Goal: Task Accomplishment & Management: Manage account settings

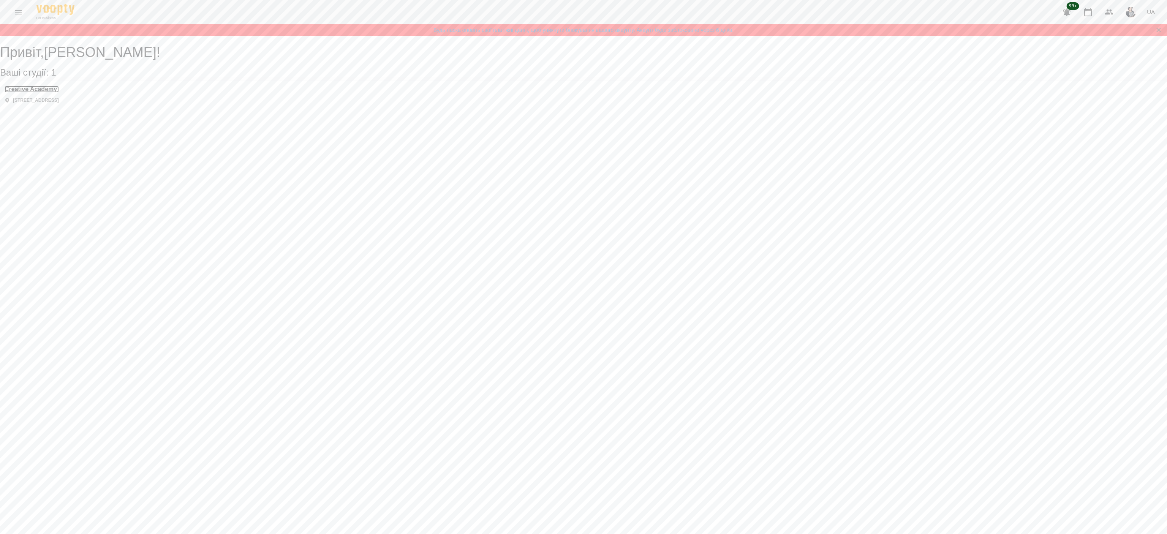
click at [59, 93] on h3 "Creative Academy" at bounding box center [32, 89] width 54 height 7
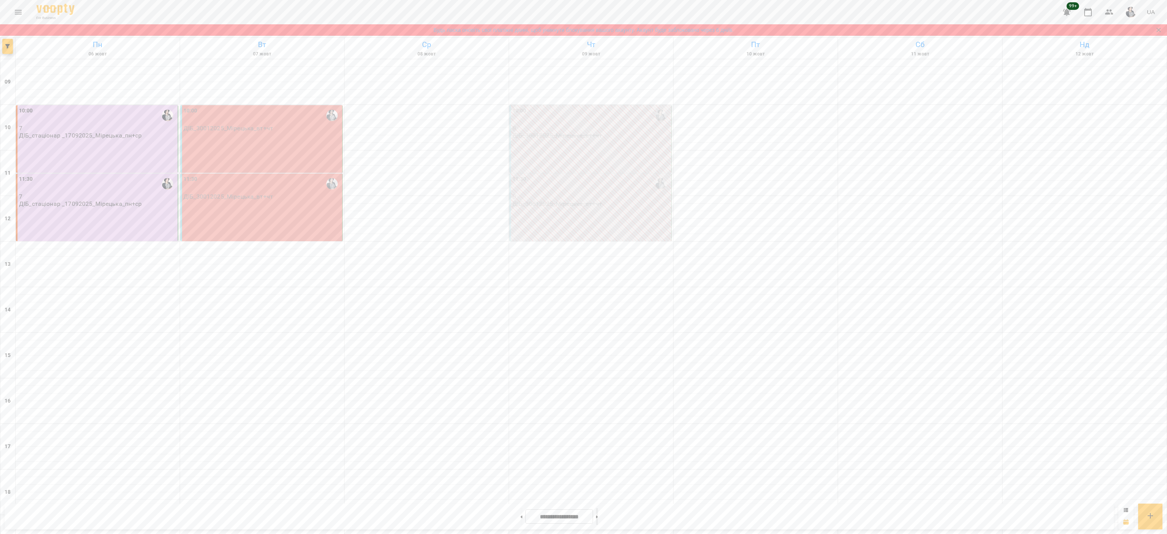
click at [598, 518] on icon at bounding box center [597, 517] width 2 height 3
type input "**********"
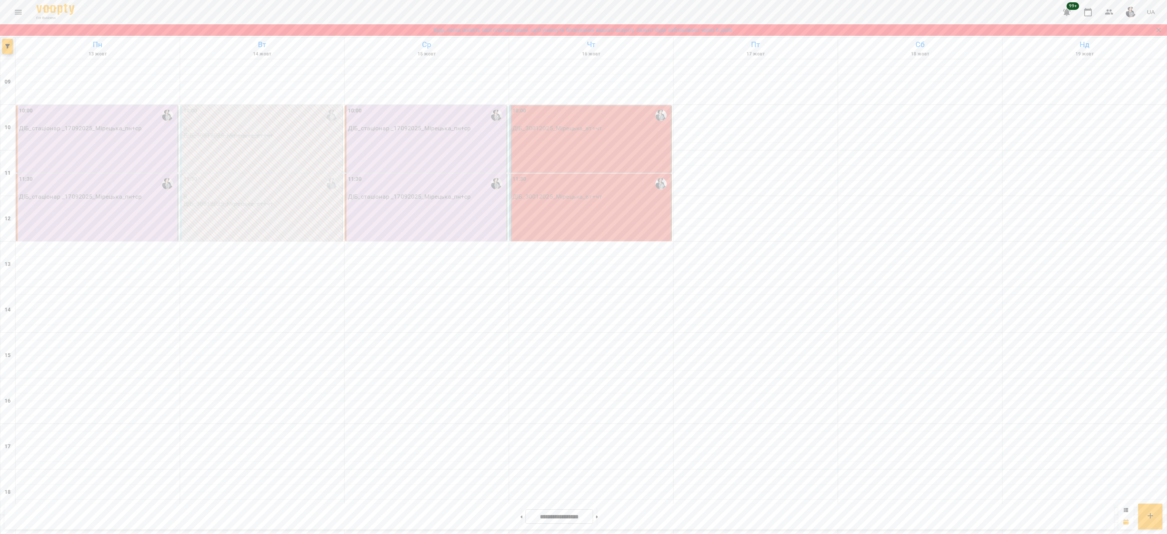
click at [140, 144] on div "10:00 ДІБ_стаціонар _17092025_Мірецька_пн+ср" at bounding box center [97, 139] width 162 height 68
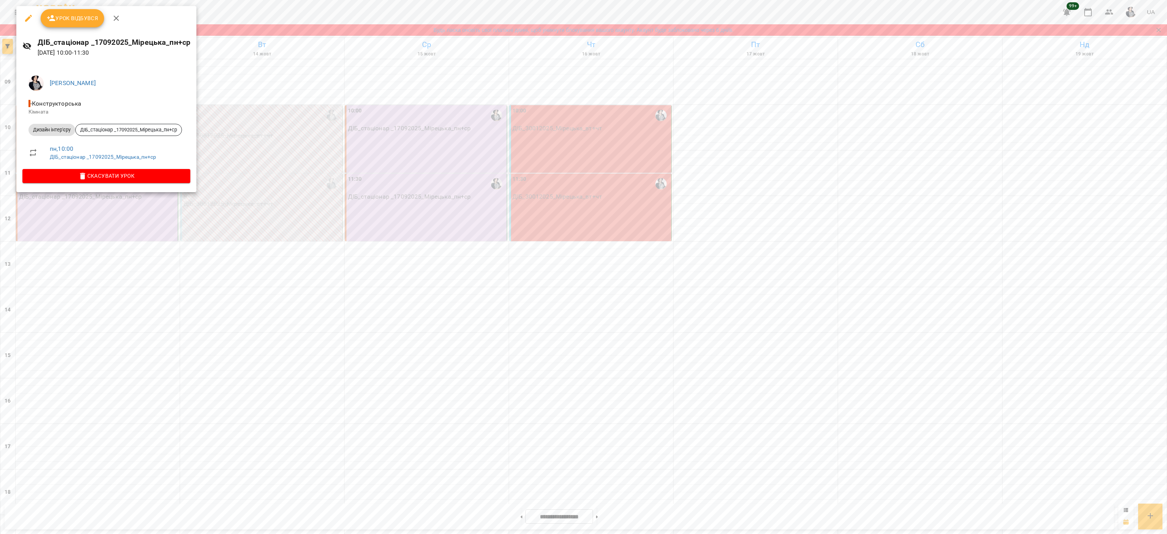
click at [74, 22] on span "Урок відбувся" at bounding box center [73, 18] width 52 height 9
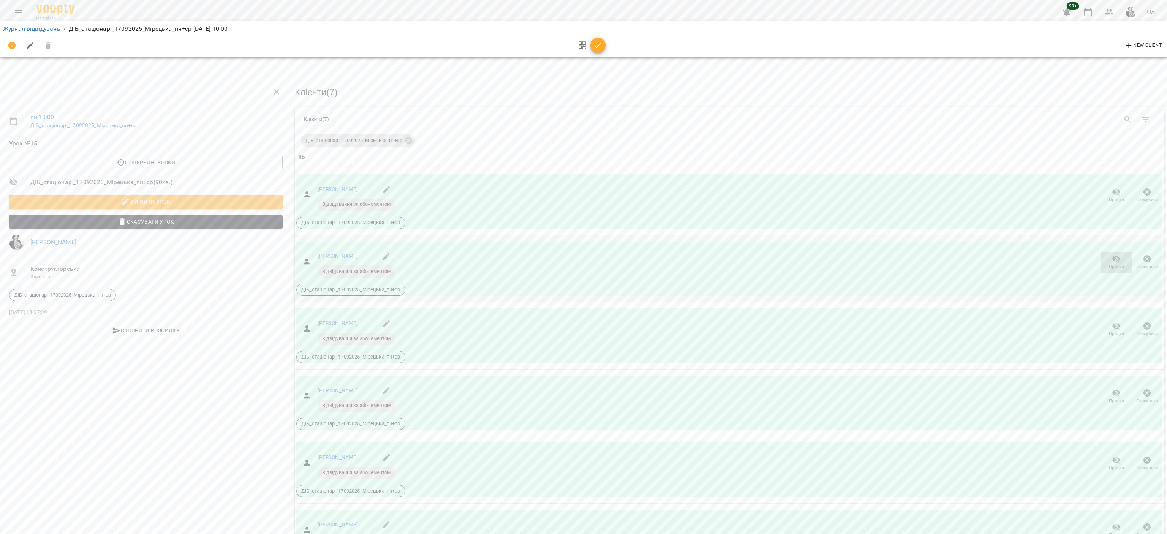
click at [1112, 257] on icon "button" at bounding box center [1116, 259] width 9 height 9
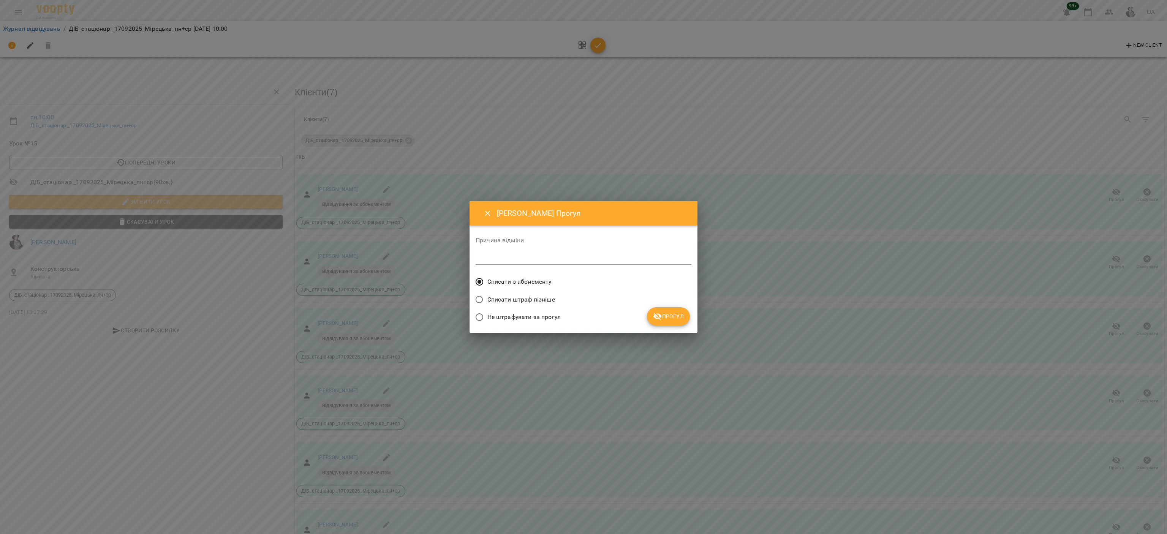
click at [559, 313] on span "Не штрафувати за прогул" at bounding box center [524, 317] width 73 height 9
click at [673, 317] on span "Прогул" at bounding box center [668, 316] width 31 height 9
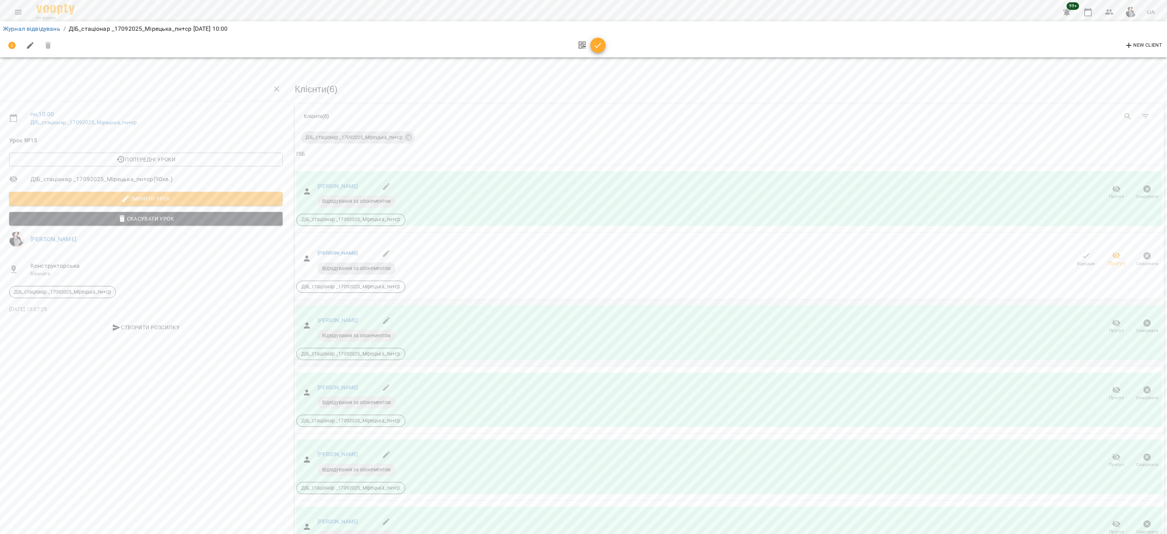
scroll to position [142, 0]
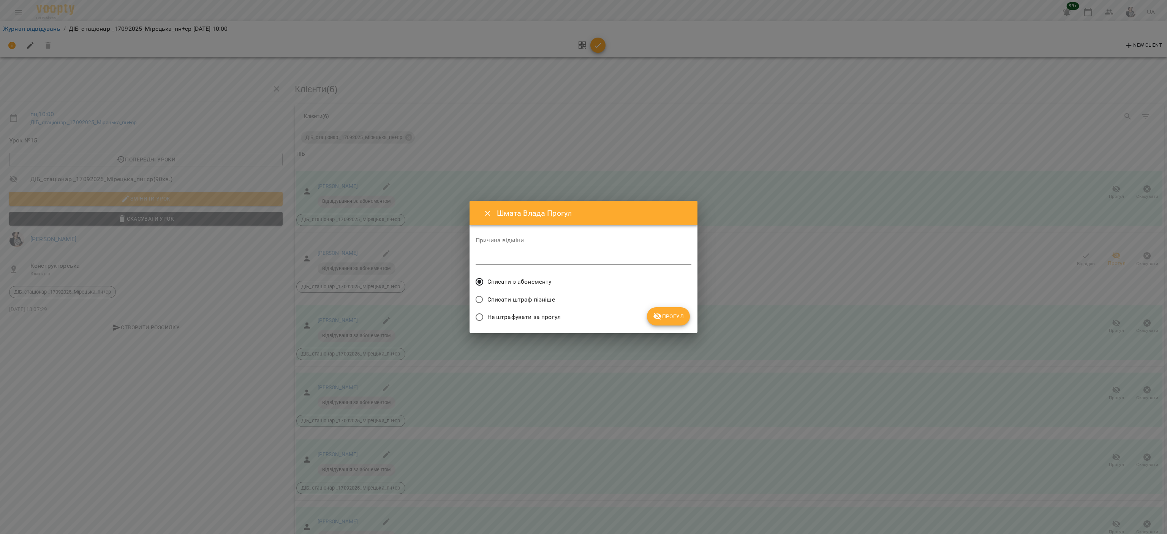
click at [540, 315] on span "Не штрафувати за прогул" at bounding box center [524, 317] width 73 height 9
click at [664, 314] on span "Прогул" at bounding box center [668, 316] width 31 height 9
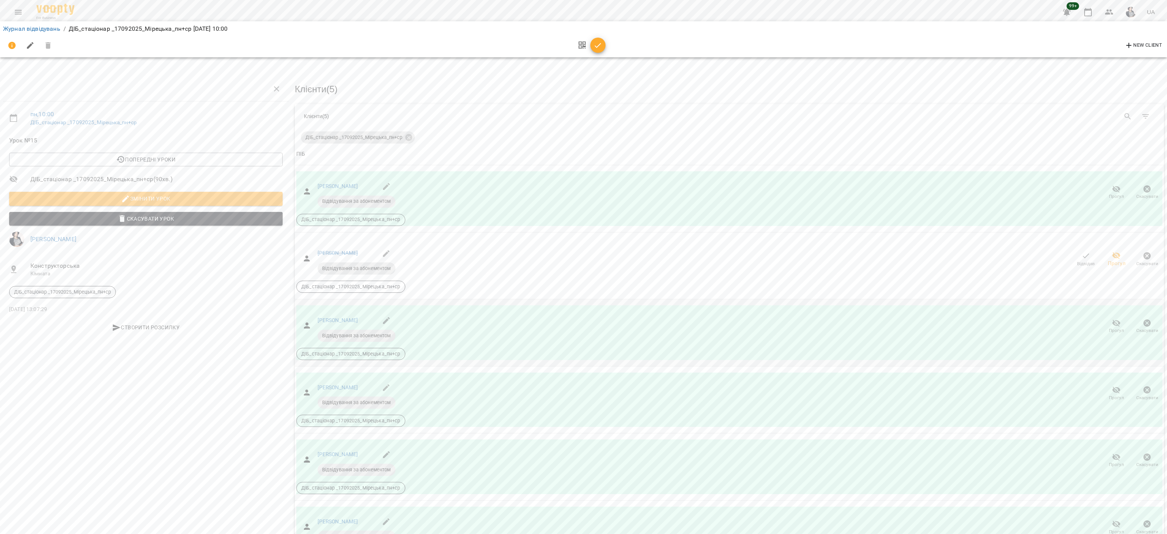
scroll to position [0, 0]
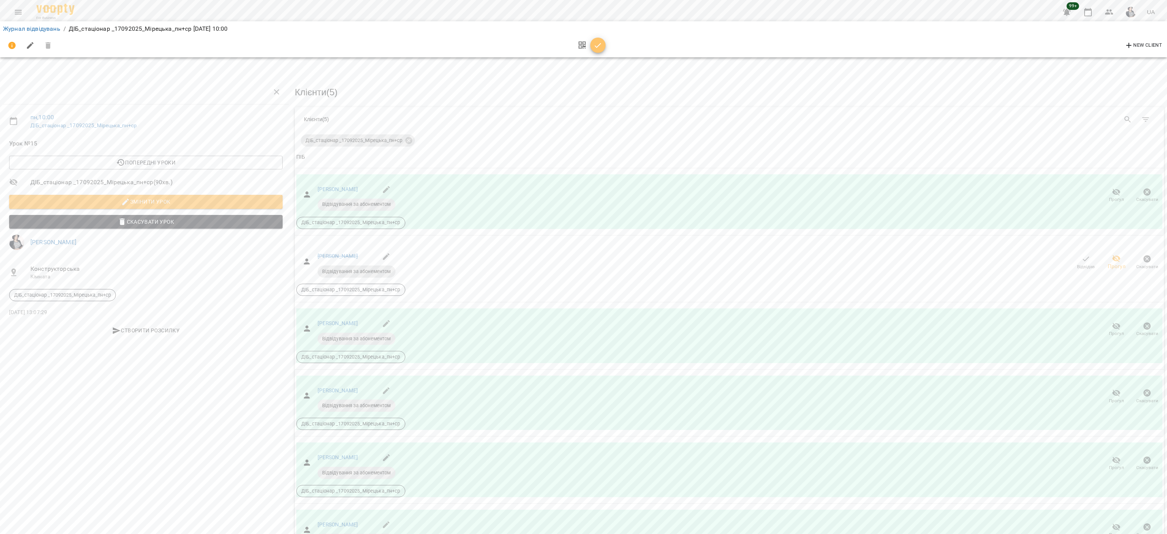
click at [602, 42] on span "button" at bounding box center [598, 45] width 15 height 9
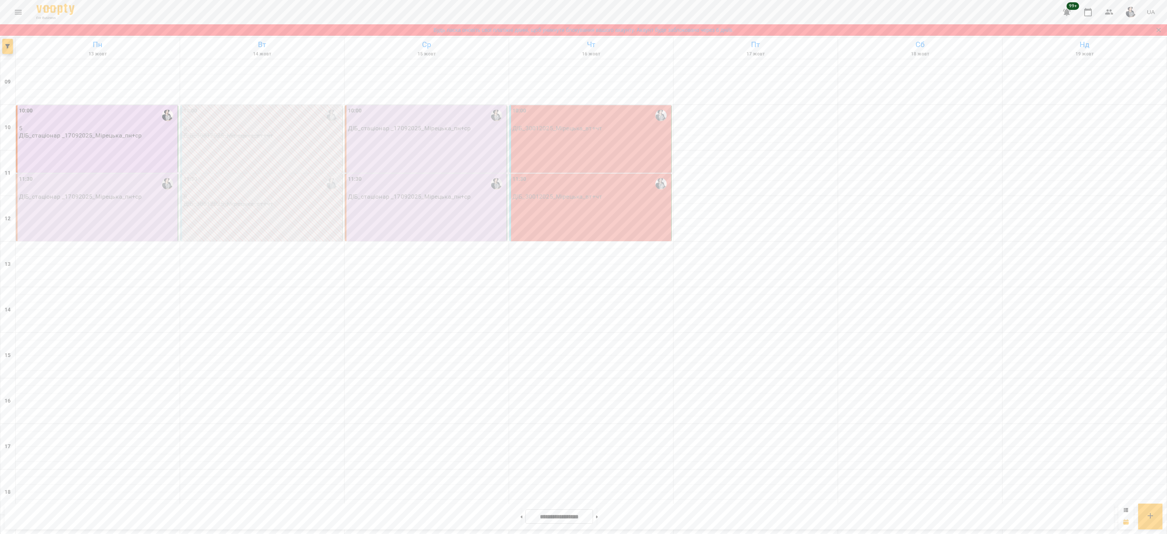
click at [102, 201] on div "11:30 ДІБ_стаціонар _17092025_Мірецька_пн+ср" at bounding box center [97, 208] width 162 height 68
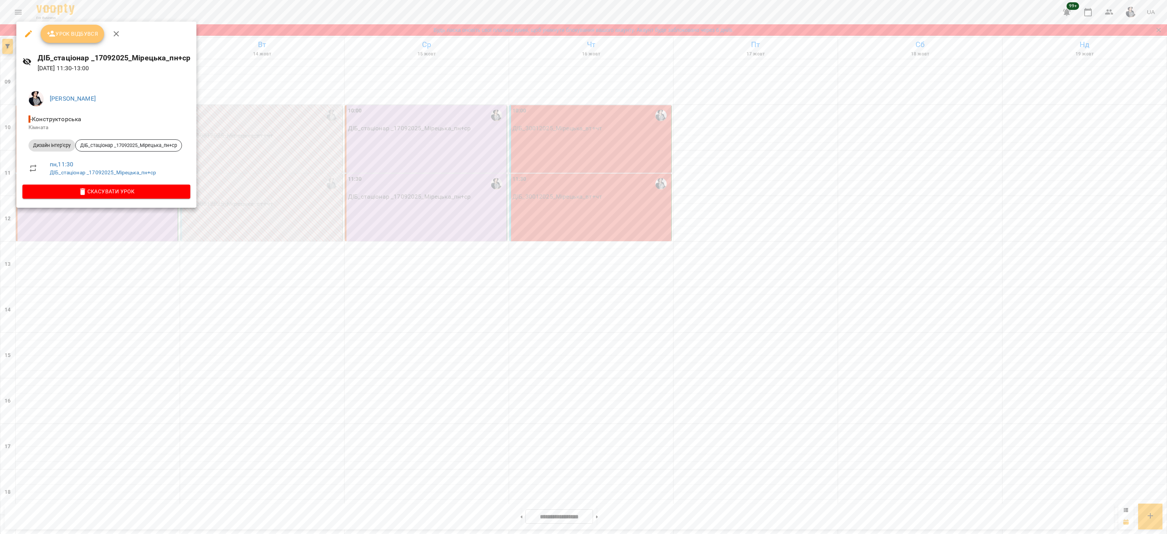
click at [68, 27] on button "Урок відбувся" at bounding box center [73, 34] width 64 height 18
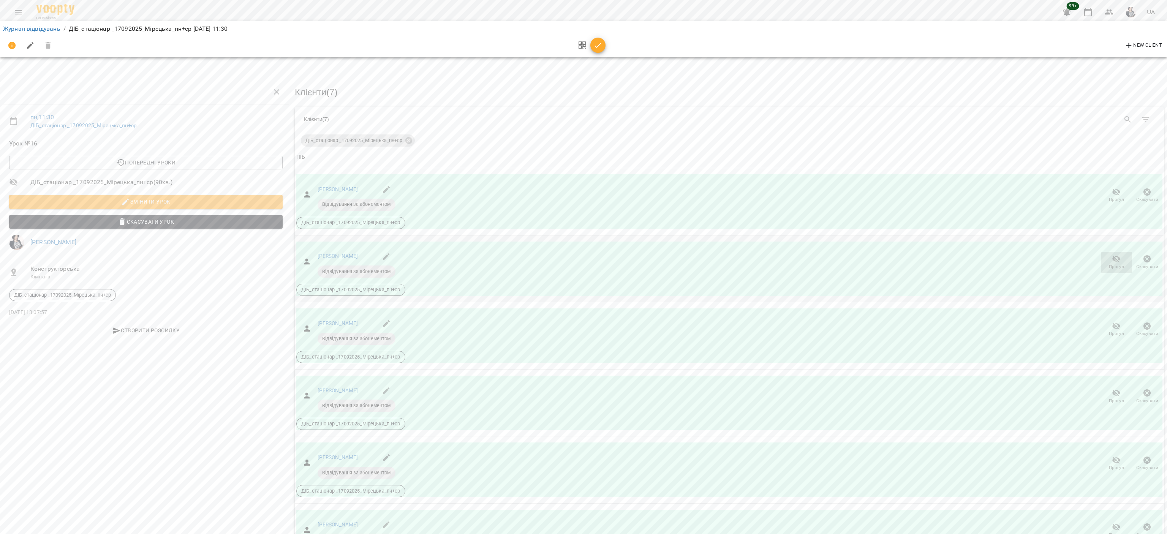
click at [1106, 261] on span "Прогул" at bounding box center [1117, 262] width 22 height 15
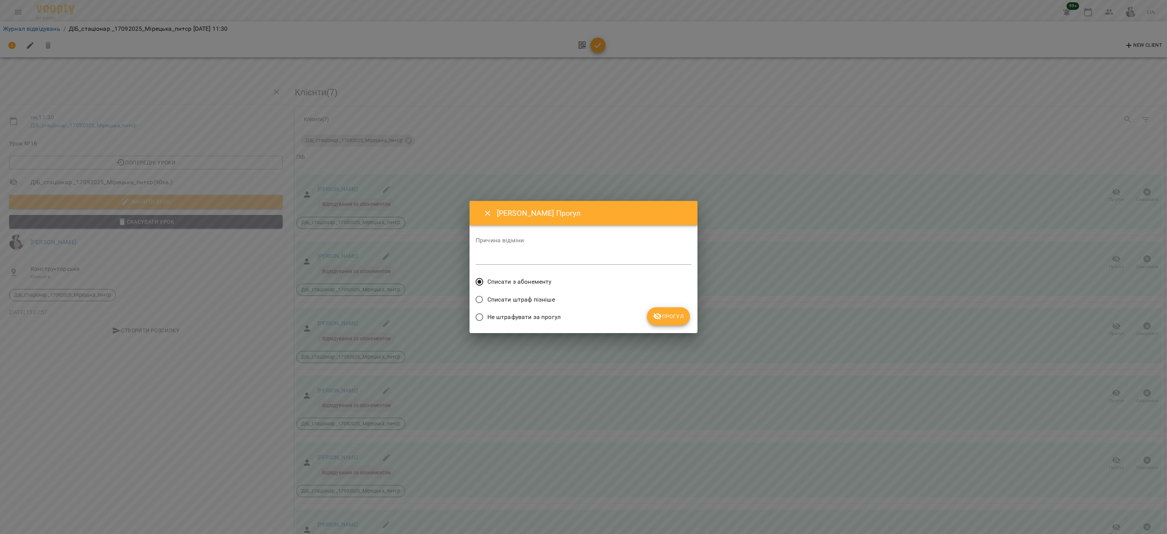
click at [541, 315] on span "Не штрафувати за прогул" at bounding box center [524, 317] width 73 height 9
click at [661, 317] on icon "submit" at bounding box center [658, 316] width 8 height 7
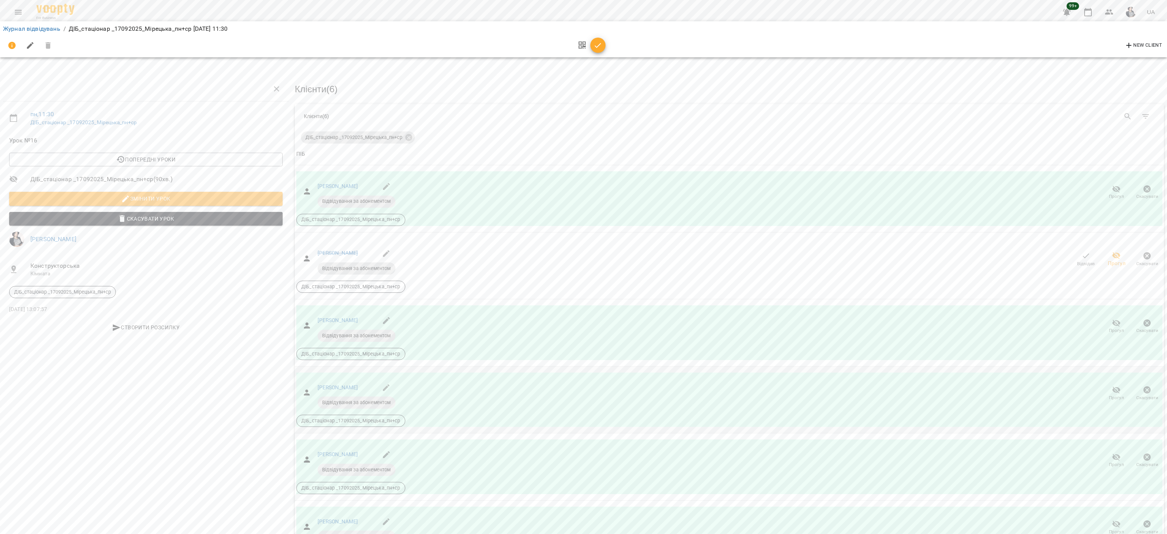
scroll to position [142, 0]
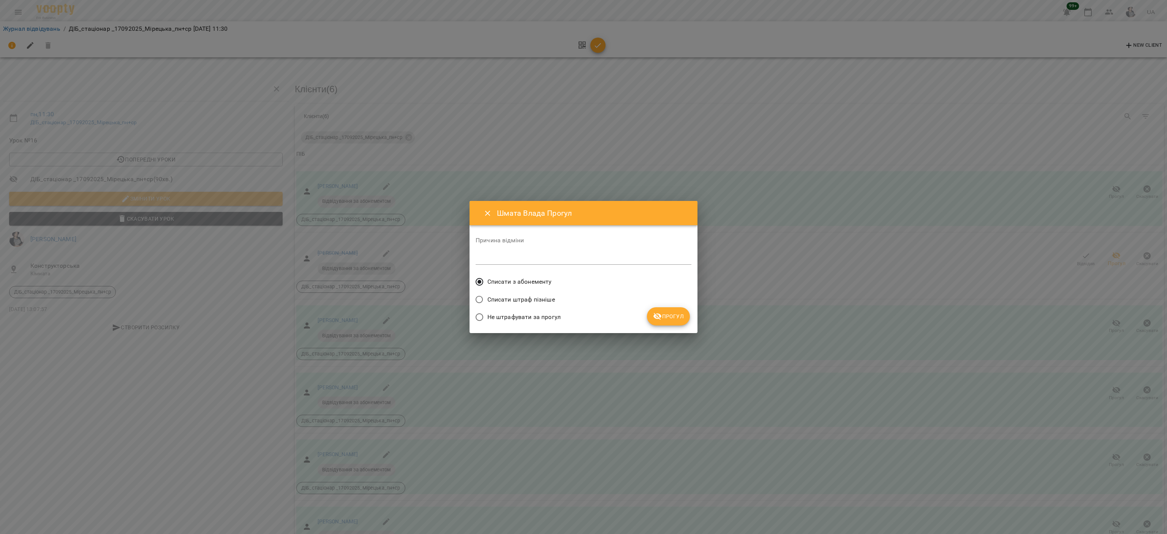
click at [529, 325] on label "Не штрафувати за прогул" at bounding box center [516, 317] width 89 height 16
click at [669, 310] on button "Прогул" at bounding box center [668, 316] width 43 height 18
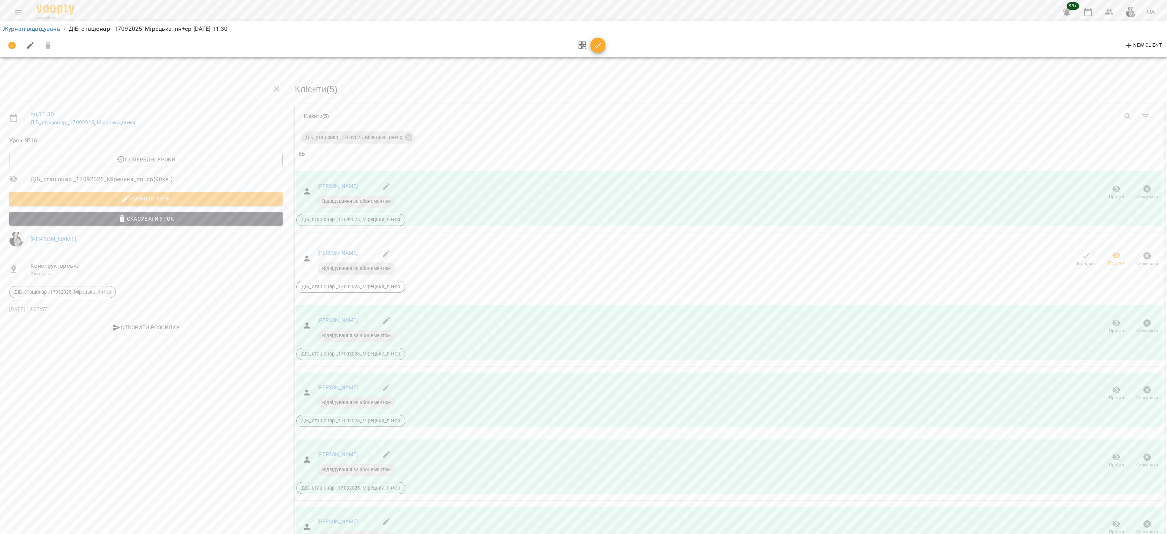
click at [602, 42] on icon "button" at bounding box center [598, 45] width 9 height 9
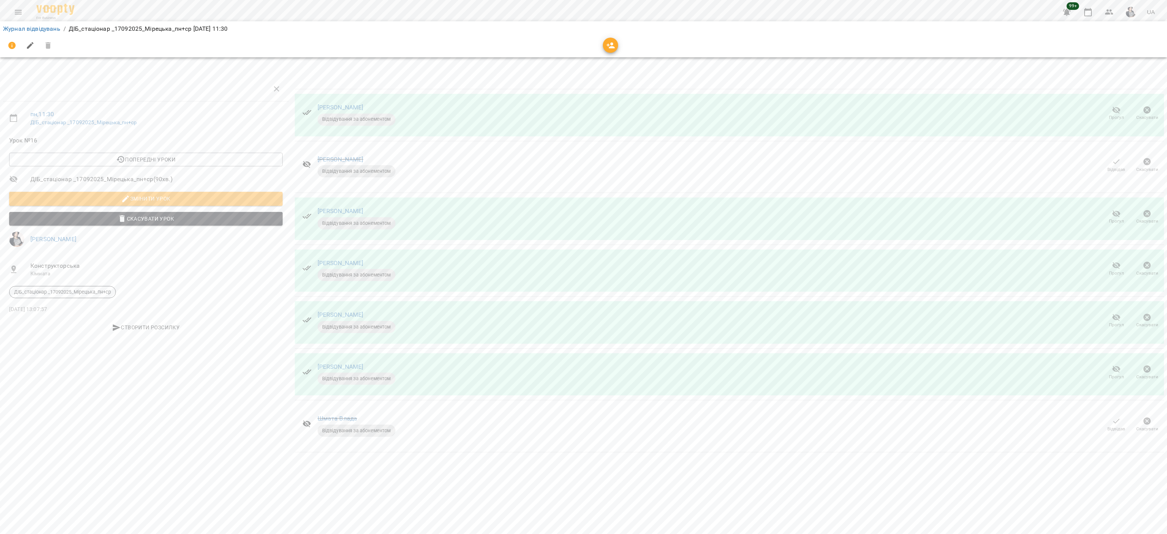
scroll to position [0, 0]
